Goal: Check status: Check status

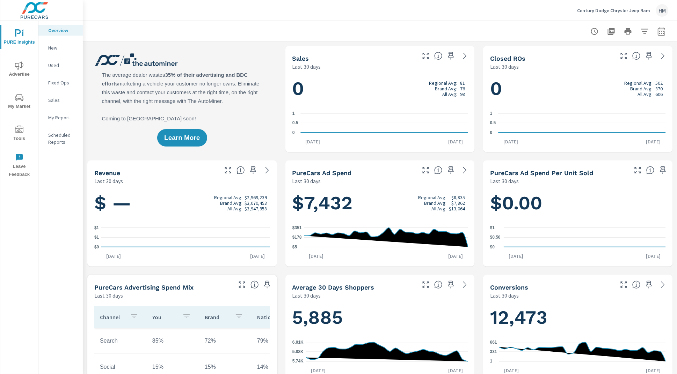
click at [59, 102] on p "Sales" at bounding box center [62, 100] width 29 height 7
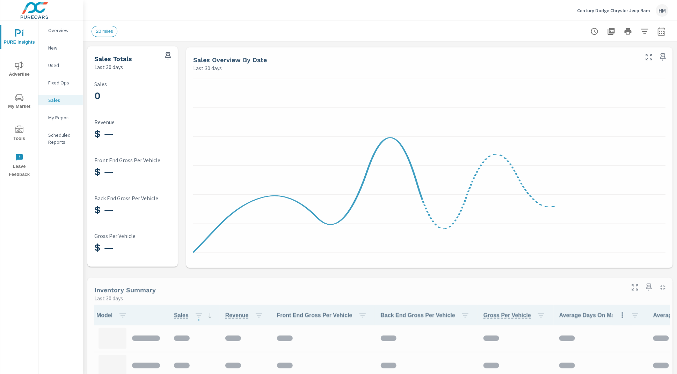
click at [23, 95] on icon "nav menu" at bounding box center [19, 98] width 8 height 8
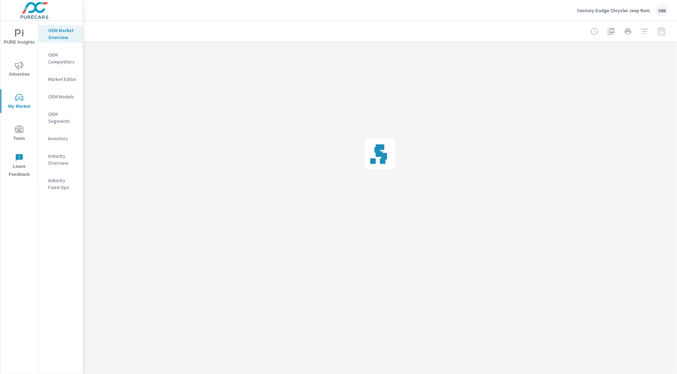
click at [22, 64] on icon "nav menu" at bounding box center [19, 65] width 8 height 8
click at [62, 45] on p "Search" at bounding box center [62, 47] width 29 height 7
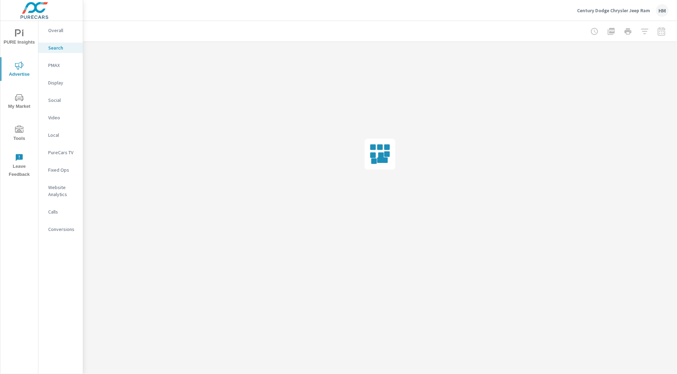
click at [62, 25] on div "Overall" at bounding box center [60, 30] width 44 height 10
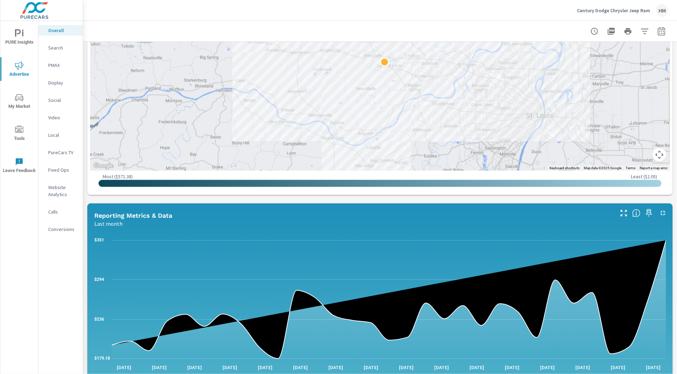
scroll to position [277, 0]
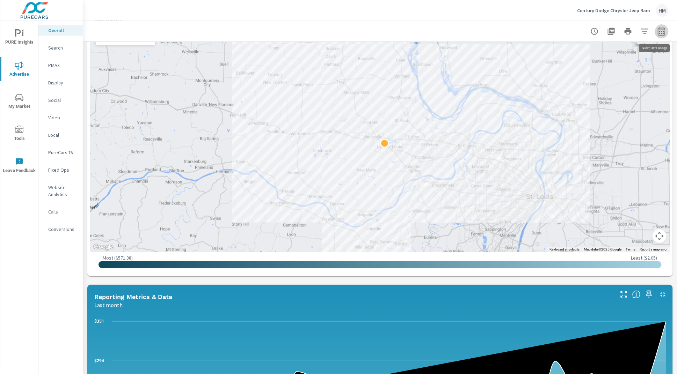
click at [662, 29] on icon "button" at bounding box center [661, 31] width 7 height 8
select select "Last month"
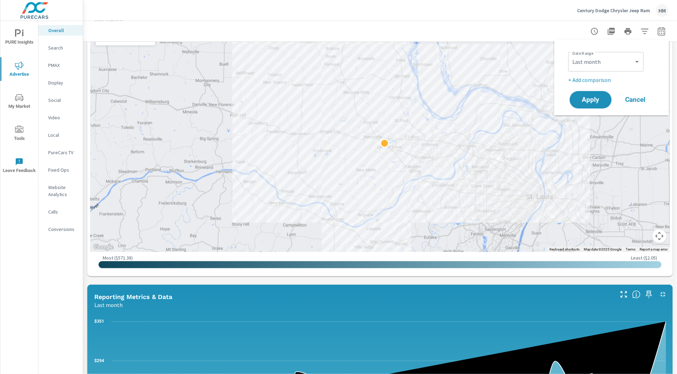
click at [594, 78] on p "+ Add comparison" at bounding box center [612, 80] width 89 height 8
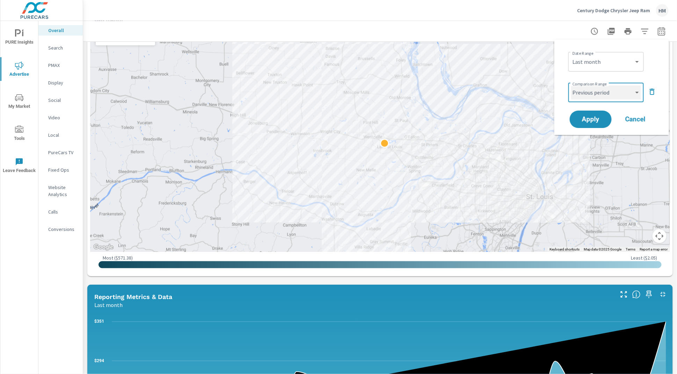
select select "Previous month"
click at [595, 122] on span "Apply" at bounding box center [590, 119] width 29 height 7
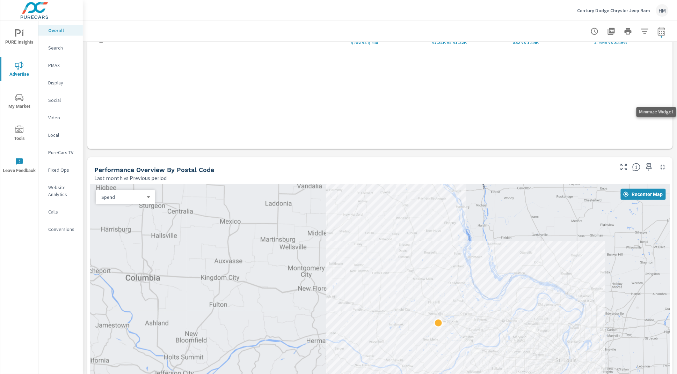
scroll to position [228, 0]
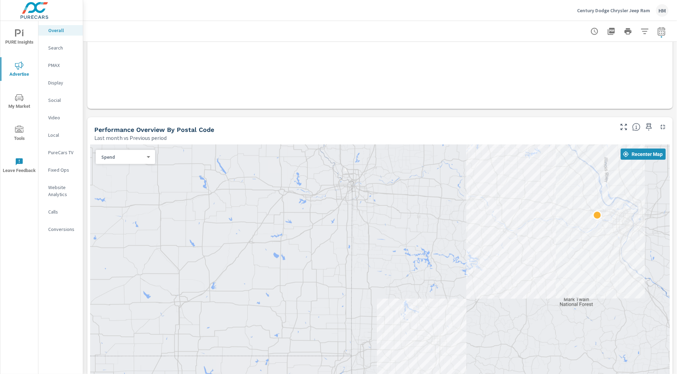
drag, startPoint x: 674, startPoint y: 167, endPoint x: 679, endPoint y: 221, distance: 54.4
click at [677, 221] on html "PURE Insights Advertise My Market Tools Leave Feedback Overall Search PMAX Disp…" at bounding box center [338, 187] width 677 height 374
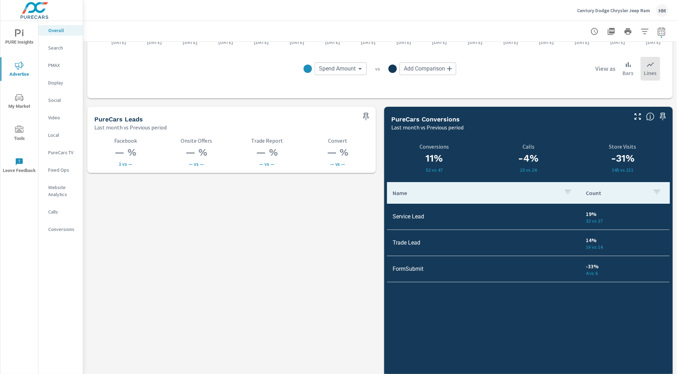
scroll to position [938, 0]
